Goal: Task Accomplishment & Management: Complete application form

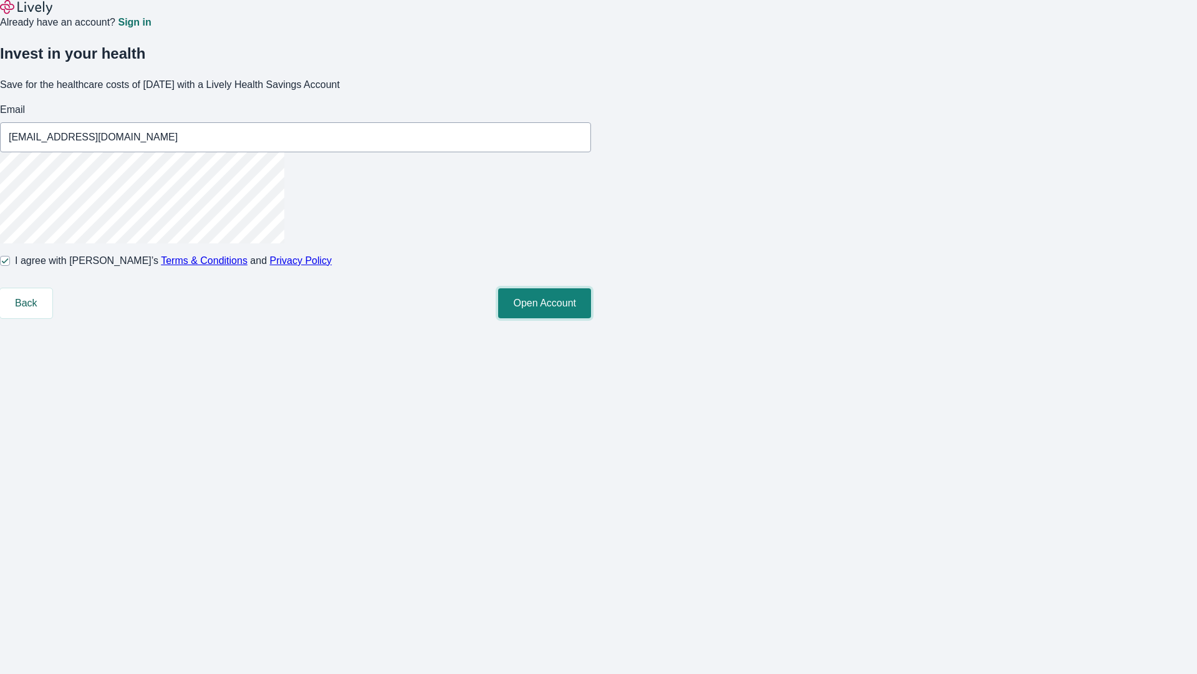
click at [591, 318] on button "Open Account" at bounding box center [544, 303] width 93 height 30
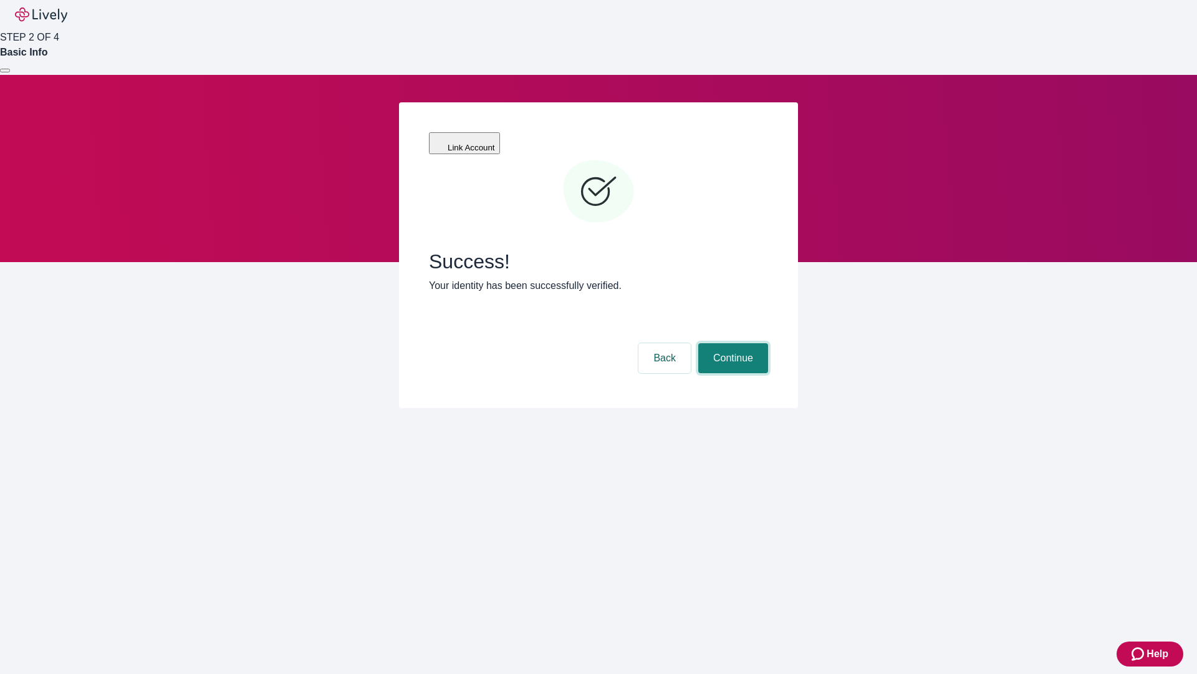
click at [768, 343] on button "Continue" at bounding box center [734, 358] width 70 height 30
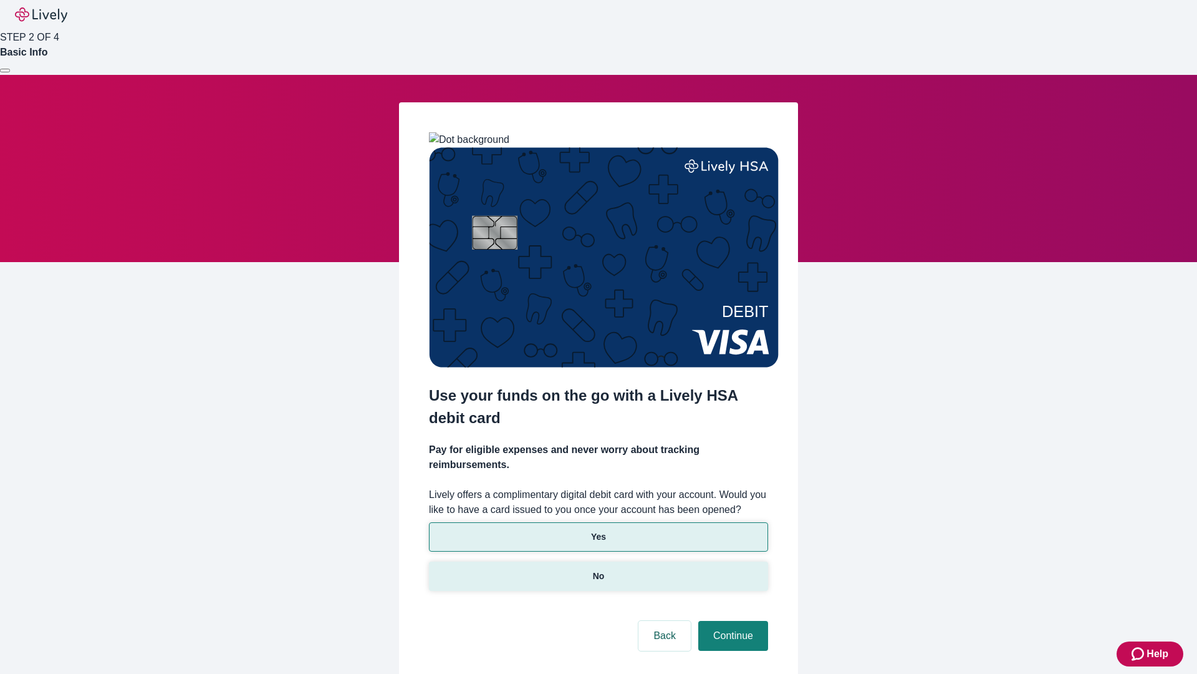
click at [598, 569] on p "No" at bounding box center [599, 575] width 12 height 13
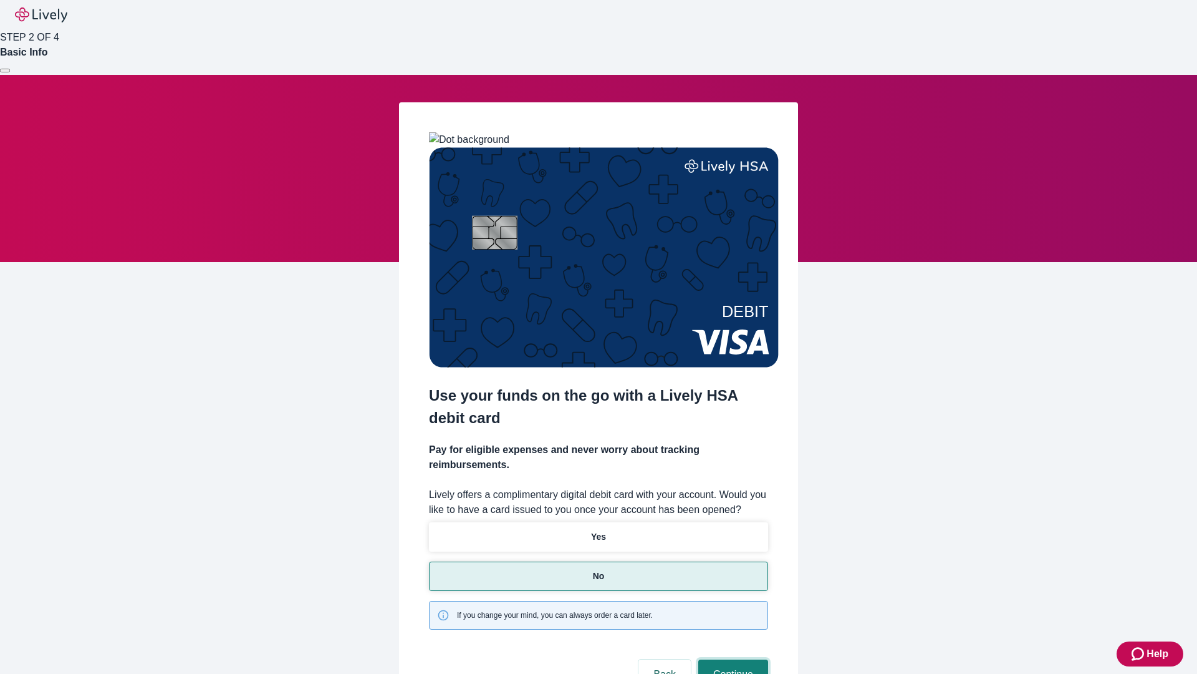
click at [732, 659] on button "Continue" at bounding box center [734, 674] width 70 height 30
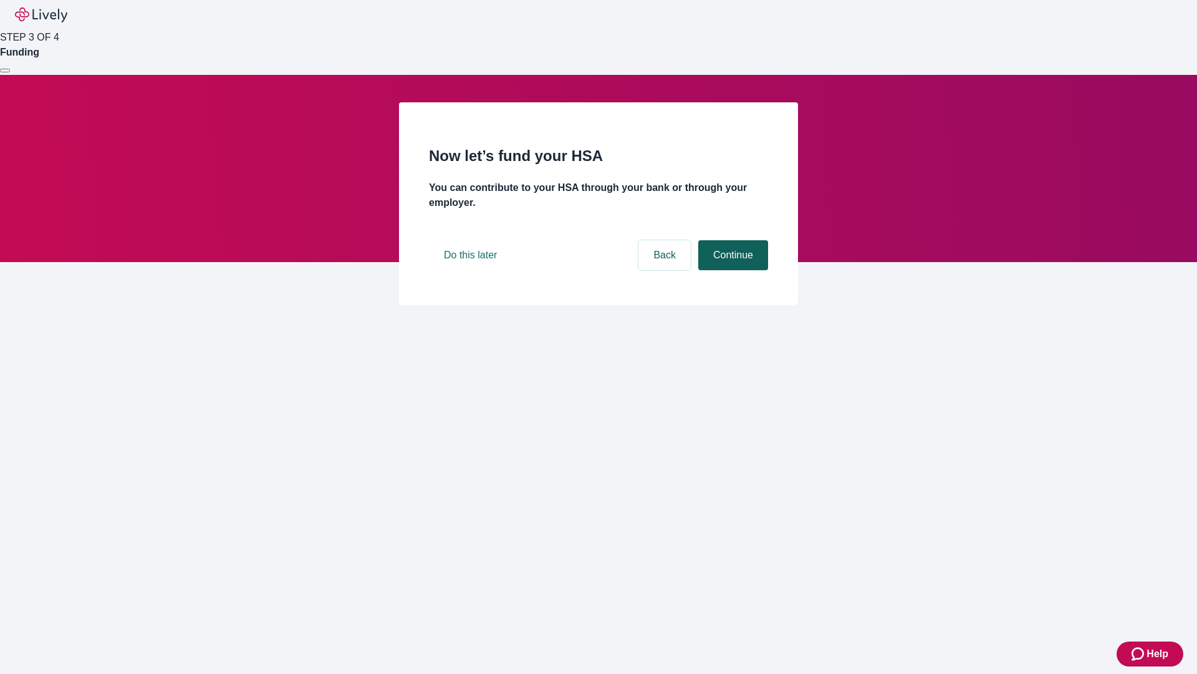
click at [732, 270] on button "Continue" at bounding box center [734, 255] width 70 height 30
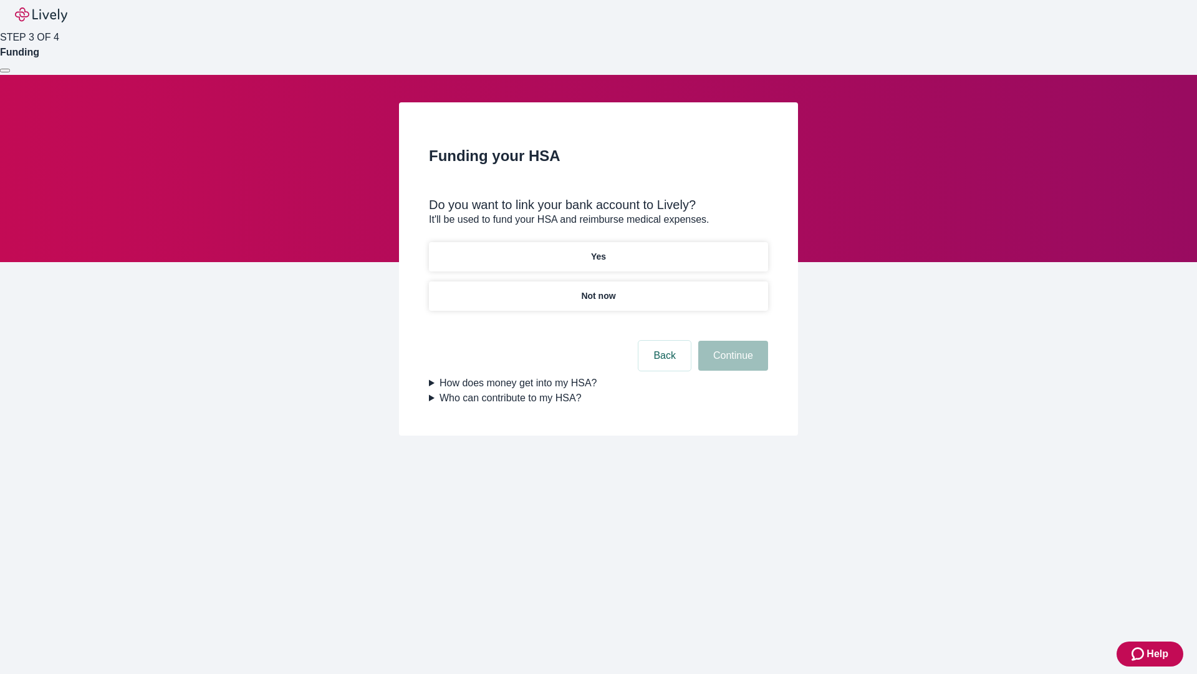
click at [598, 250] on p "Yes" at bounding box center [598, 256] width 15 height 13
click at [732, 341] on button "Continue" at bounding box center [734, 356] width 70 height 30
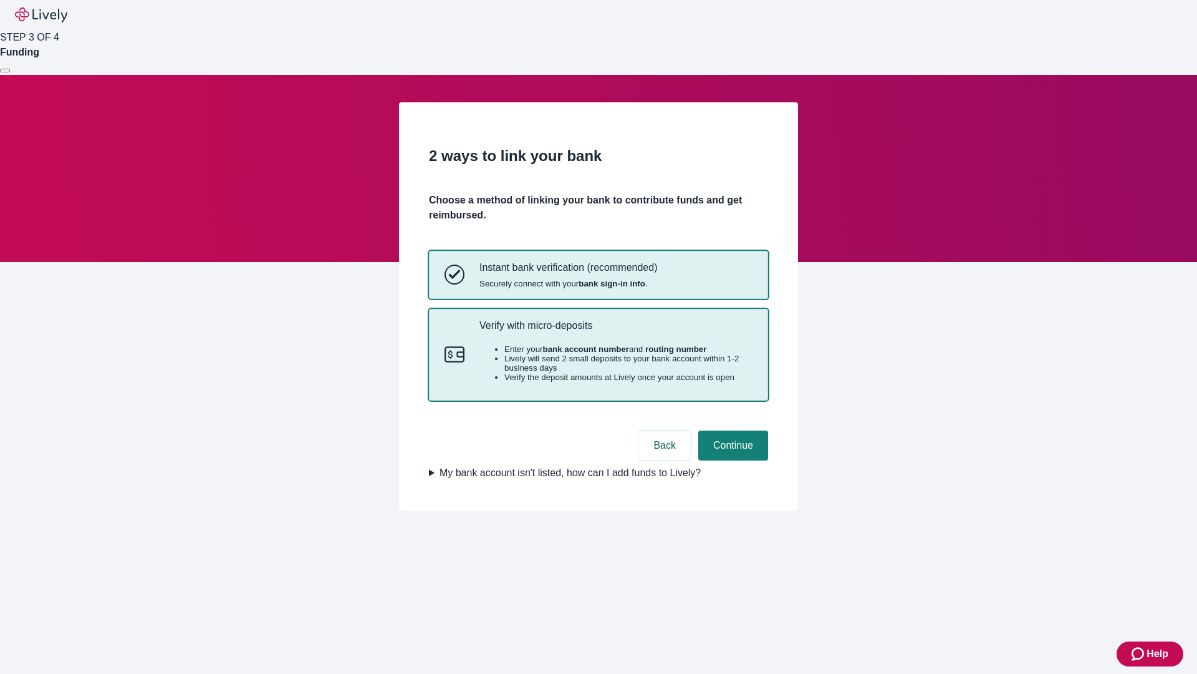
click at [616, 331] on p "Verify with micro-deposits" at bounding box center [616, 325] width 273 height 12
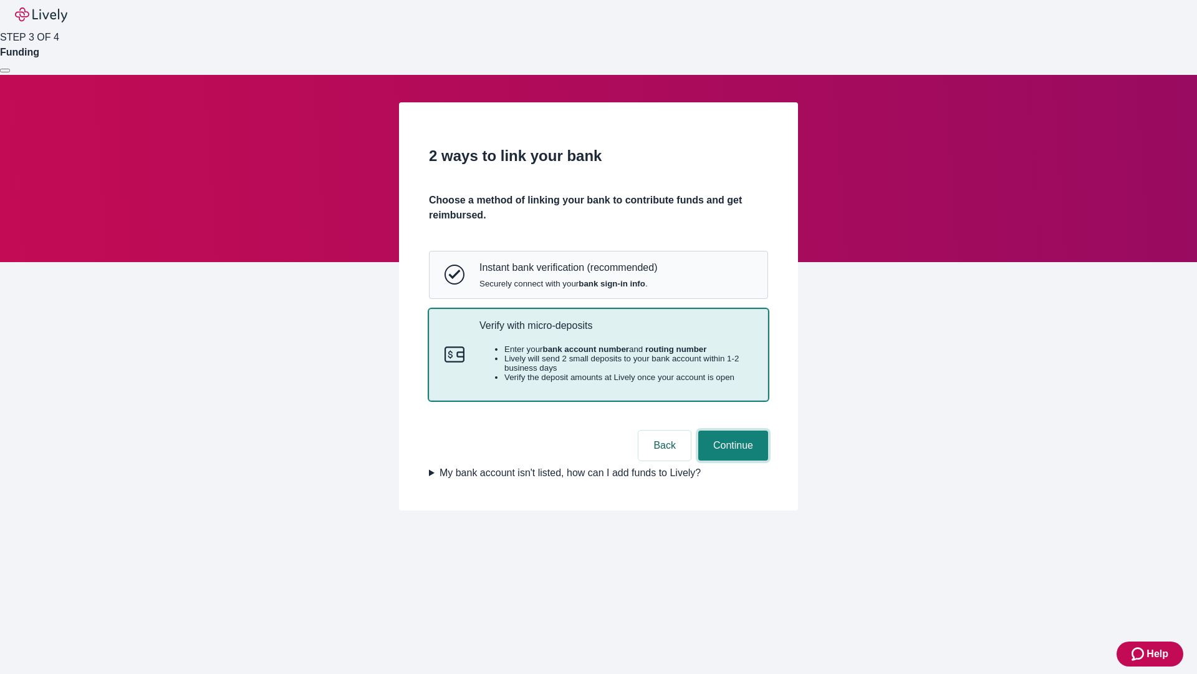
click at [732, 460] on button "Continue" at bounding box center [734, 445] width 70 height 30
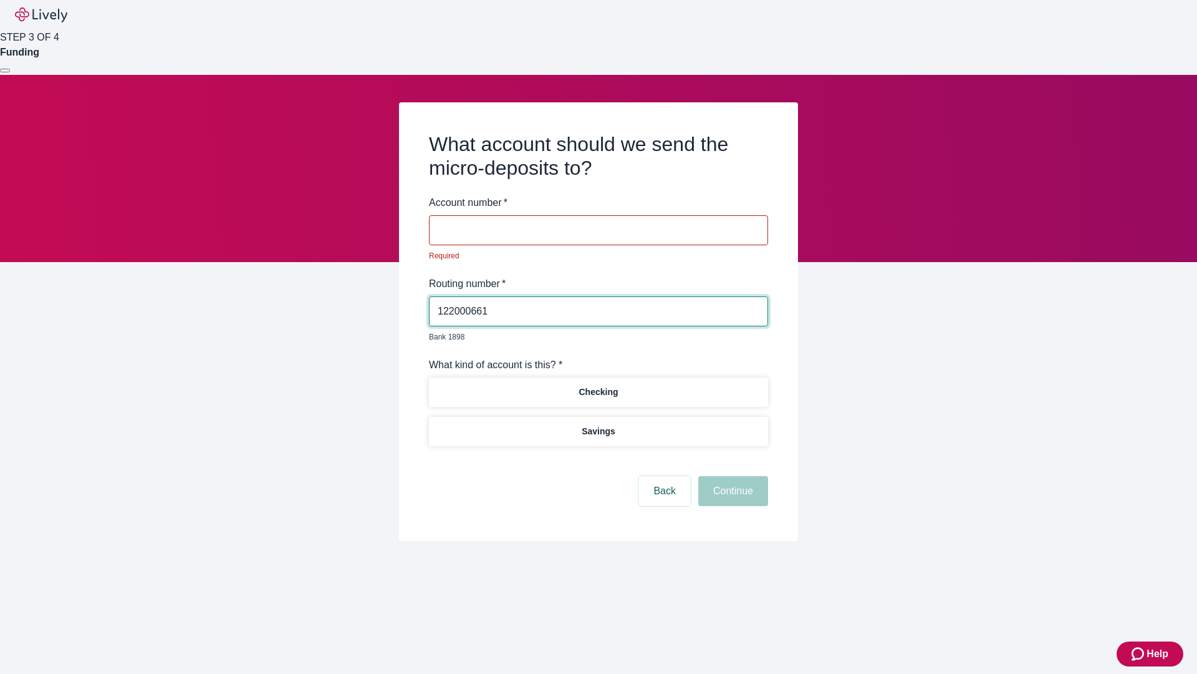
type input "122000661"
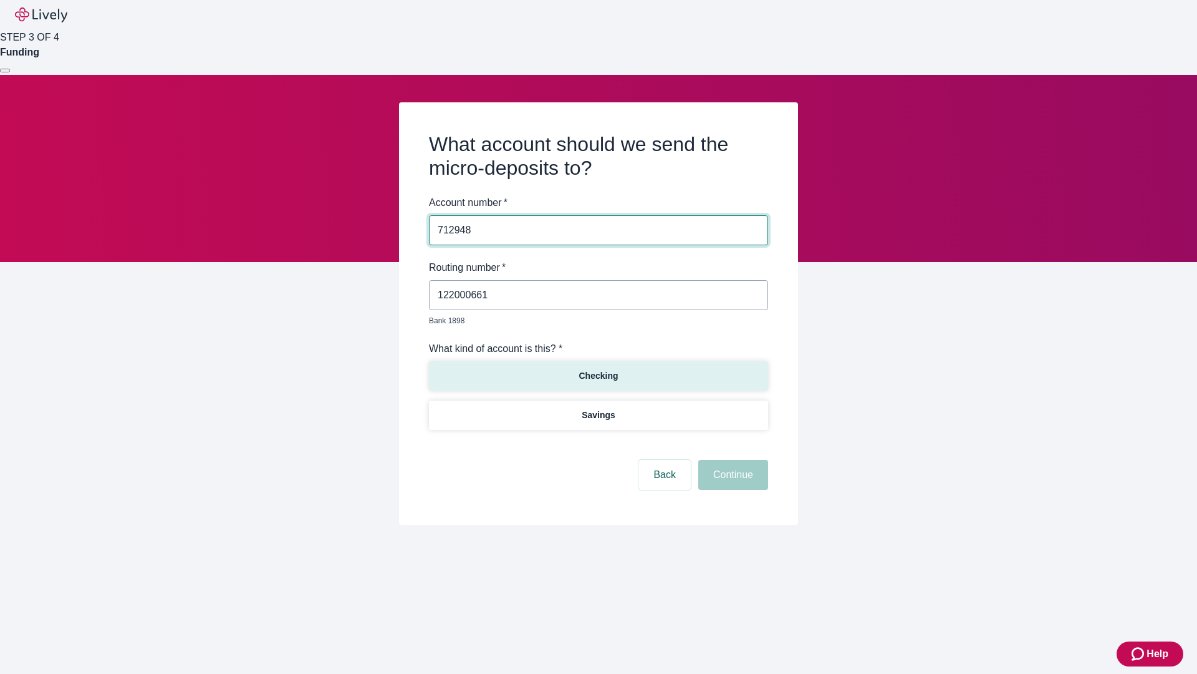
type input "712948"
click at [598, 369] on p "Checking" at bounding box center [598, 375] width 39 height 13
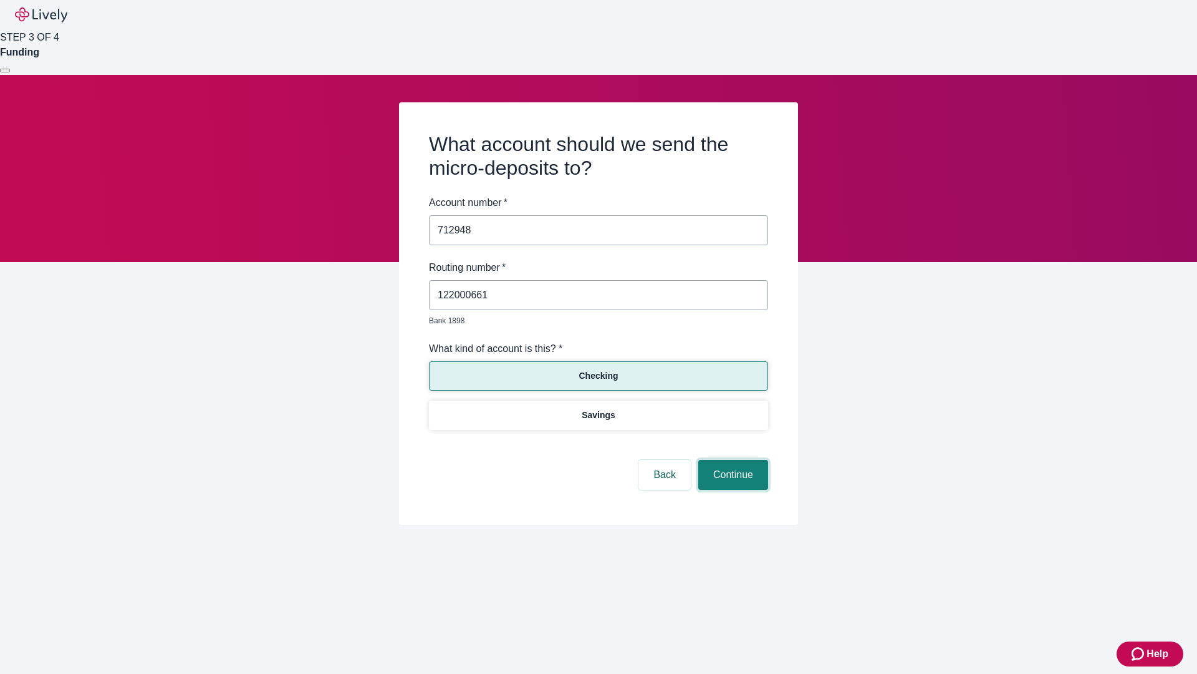
click at [732, 460] on button "Continue" at bounding box center [734, 475] width 70 height 30
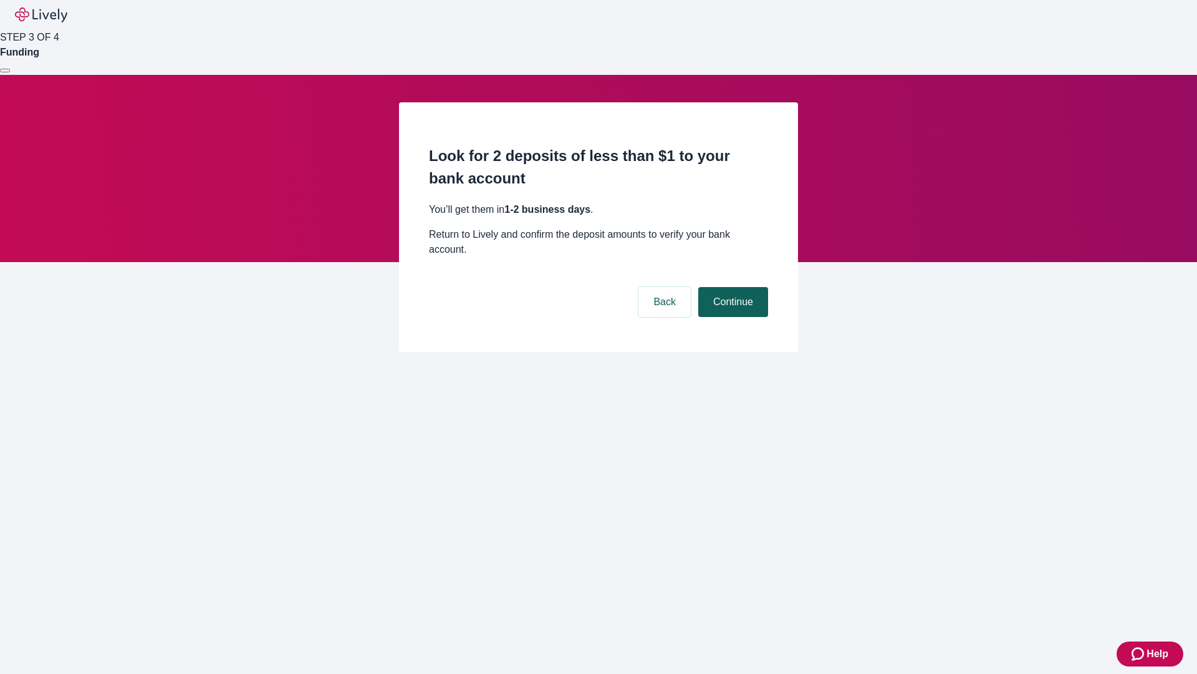
click at [732, 287] on button "Continue" at bounding box center [734, 302] width 70 height 30
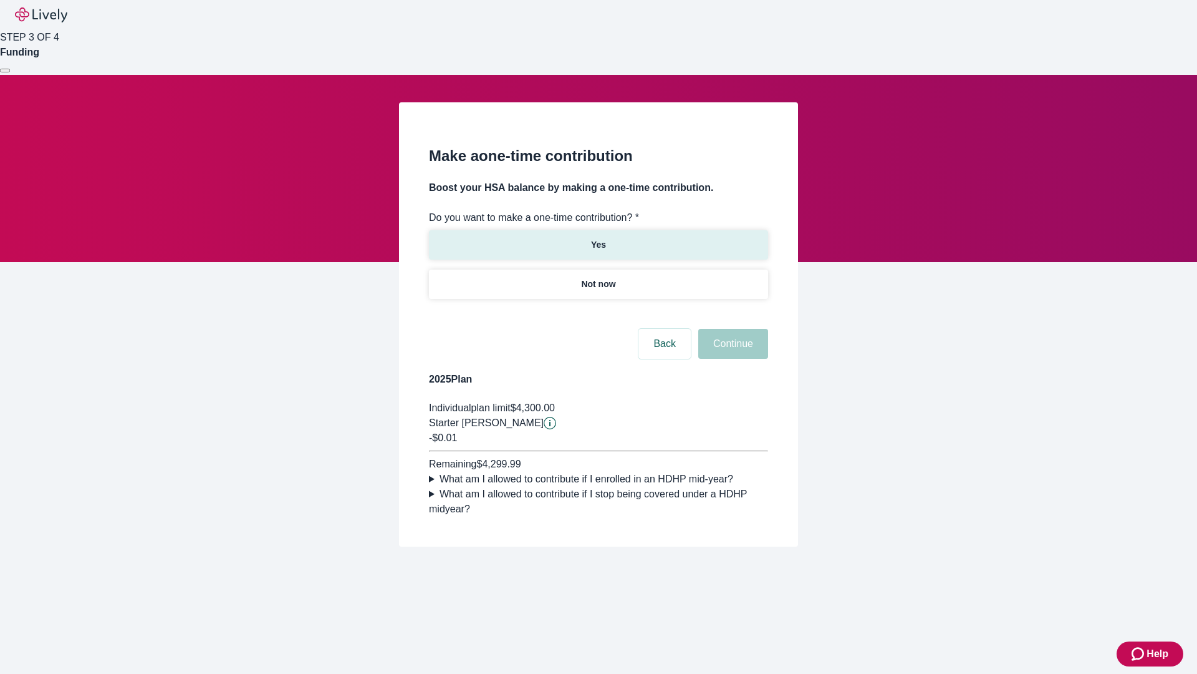
click at [598, 238] on p "Yes" at bounding box center [598, 244] width 15 height 13
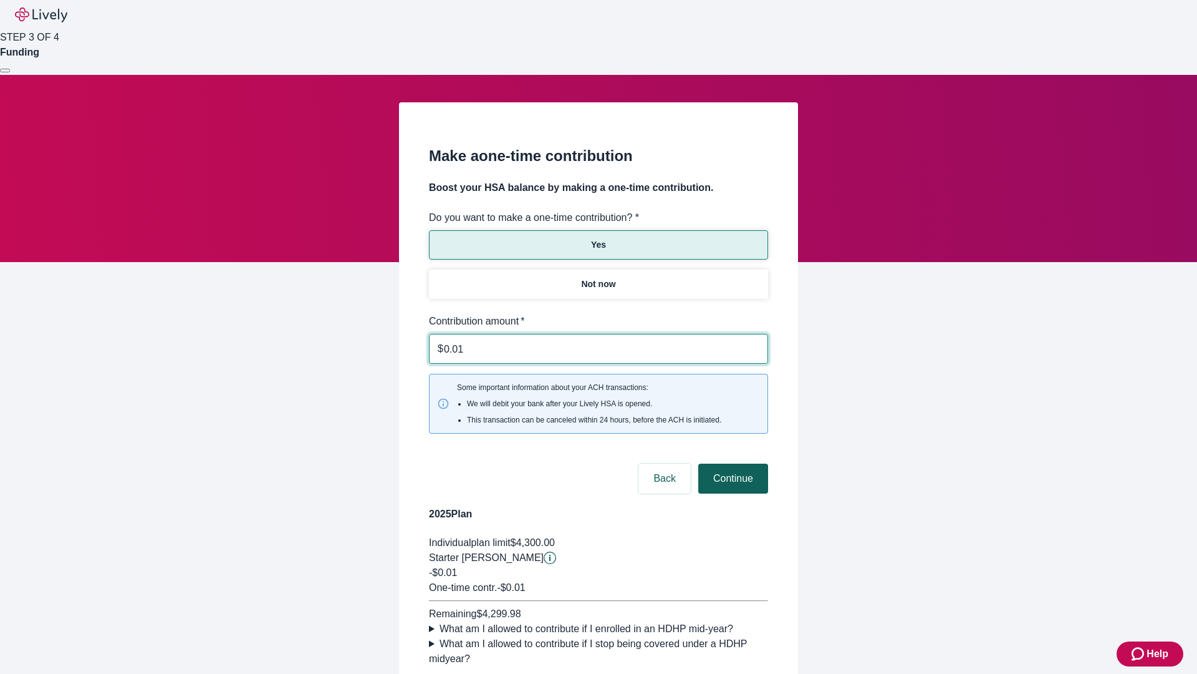
type input "0.01"
click at [732, 463] on button "Continue" at bounding box center [734, 478] width 70 height 30
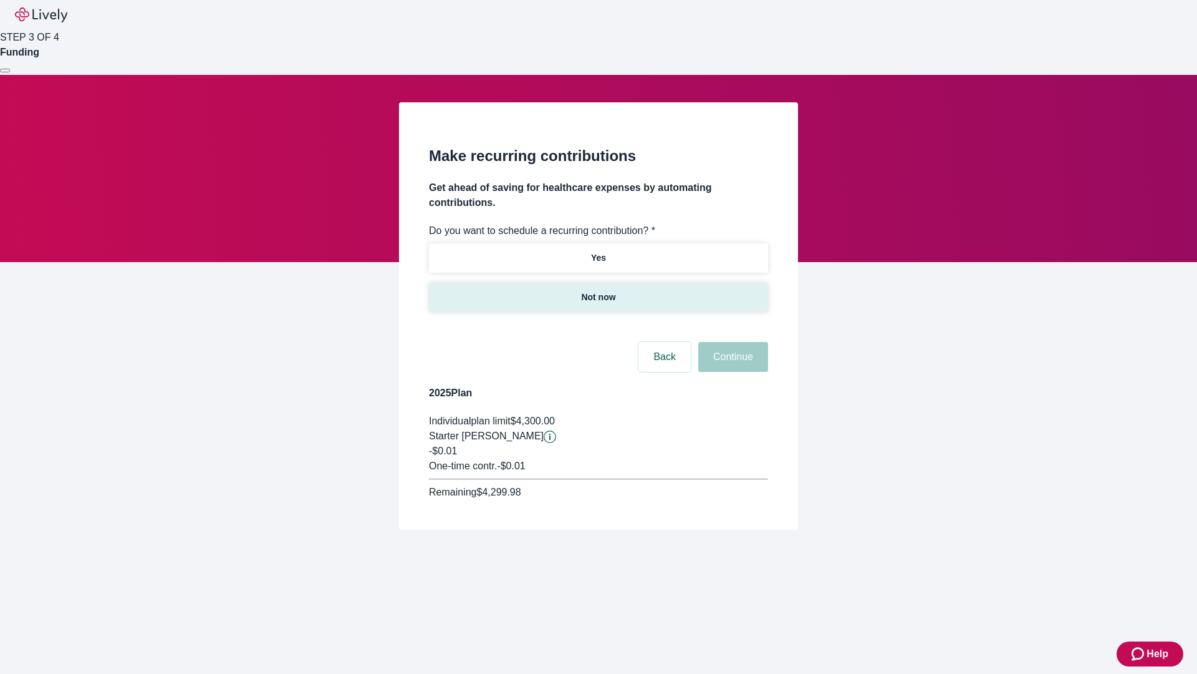
click at [598, 291] on p "Not now" at bounding box center [598, 297] width 34 height 13
click at [732, 342] on button "Continue" at bounding box center [734, 357] width 70 height 30
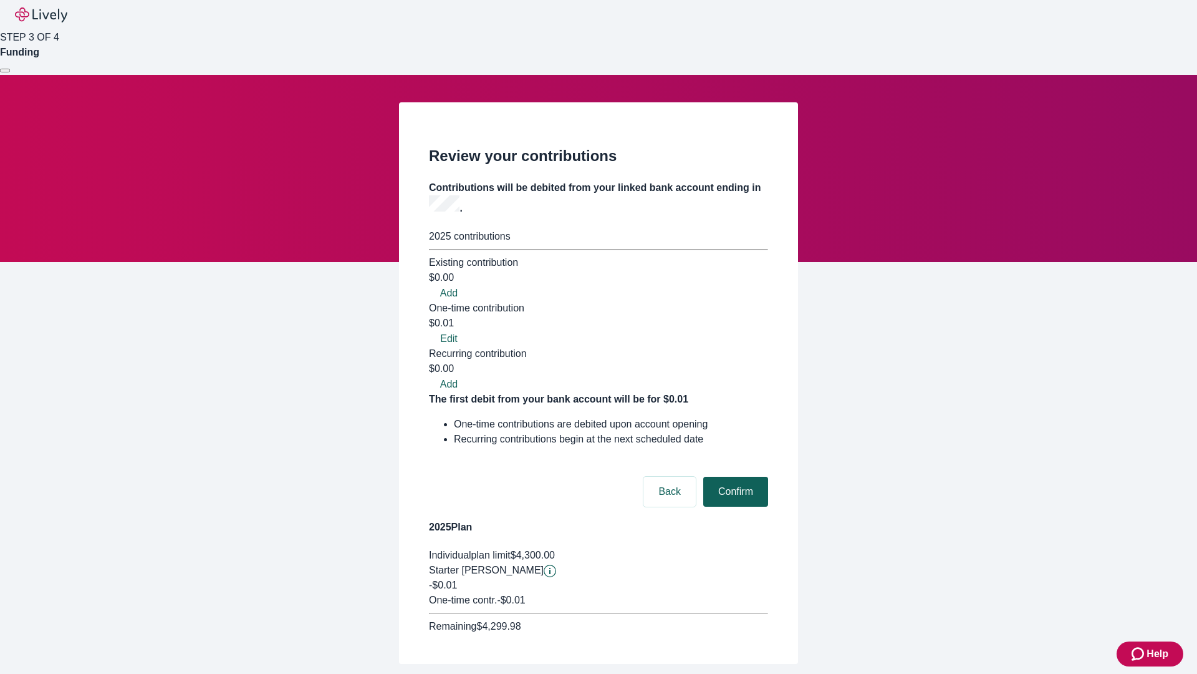
click at [734, 476] on button "Confirm" at bounding box center [736, 491] width 65 height 30
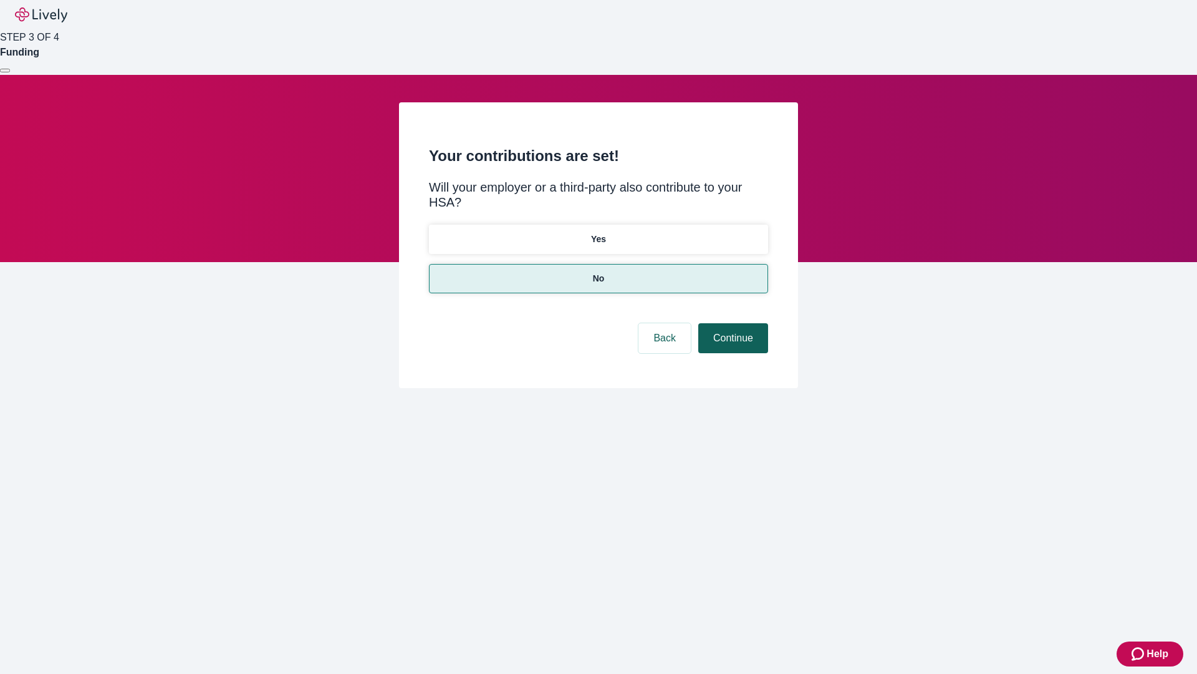
click at [732, 323] on button "Continue" at bounding box center [734, 338] width 70 height 30
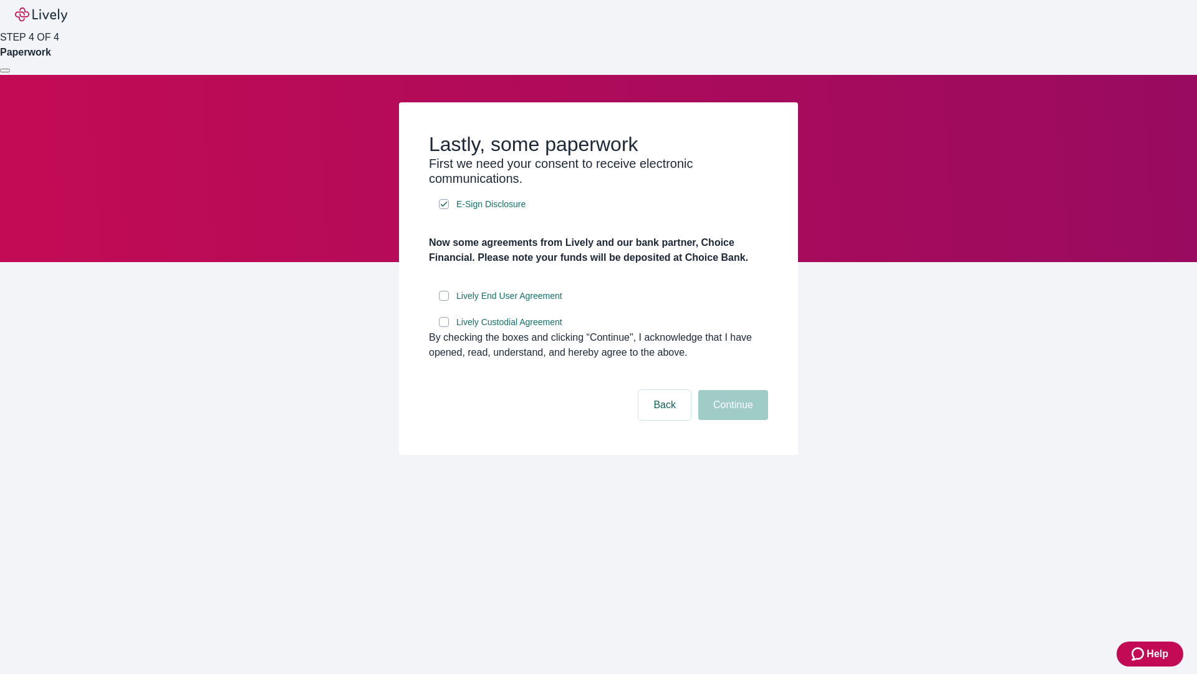
click at [444, 301] on input "Lively End User Agreement" at bounding box center [444, 296] width 10 height 10
checkbox input "true"
click at [444, 327] on input "Lively Custodial Agreement" at bounding box center [444, 322] width 10 height 10
checkbox input "true"
click at [732, 420] on button "Continue" at bounding box center [734, 405] width 70 height 30
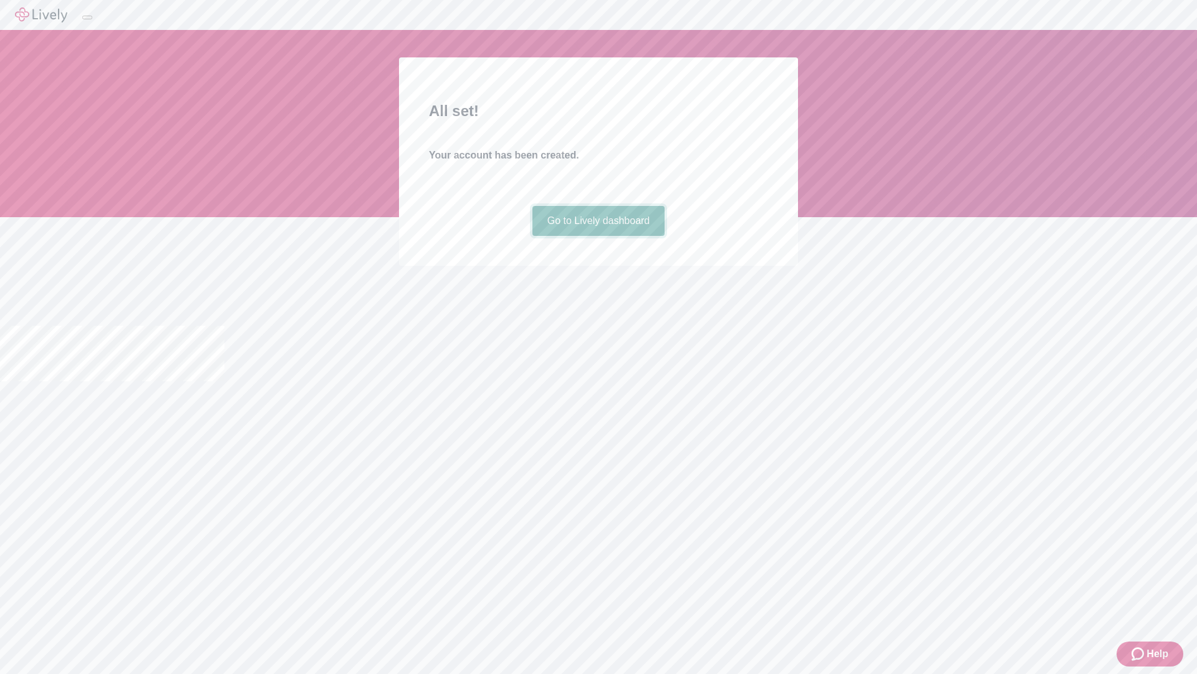
click at [598, 236] on link "Go to Lively dashboard" at bounding box center [599, 221] width 133 height 30
